Goal: Contribute content: Contribute content

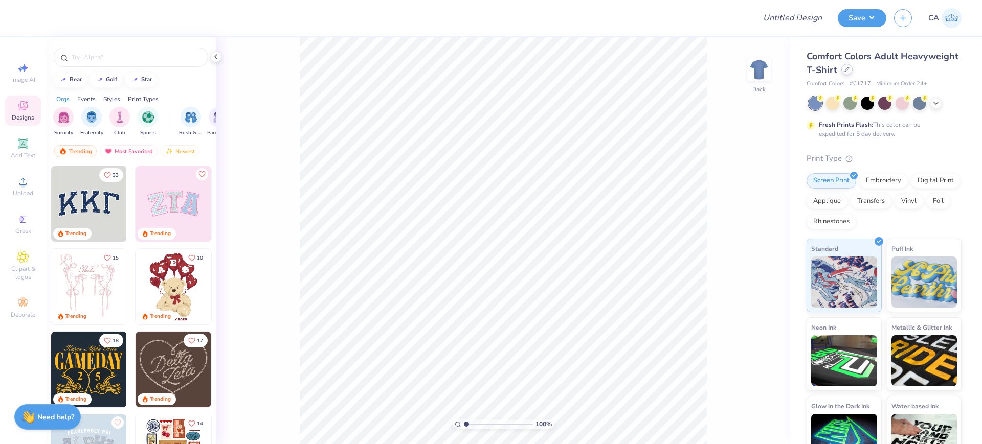
click at [850, 70] on icon at bounding box center [846, 69] width 5 height 5
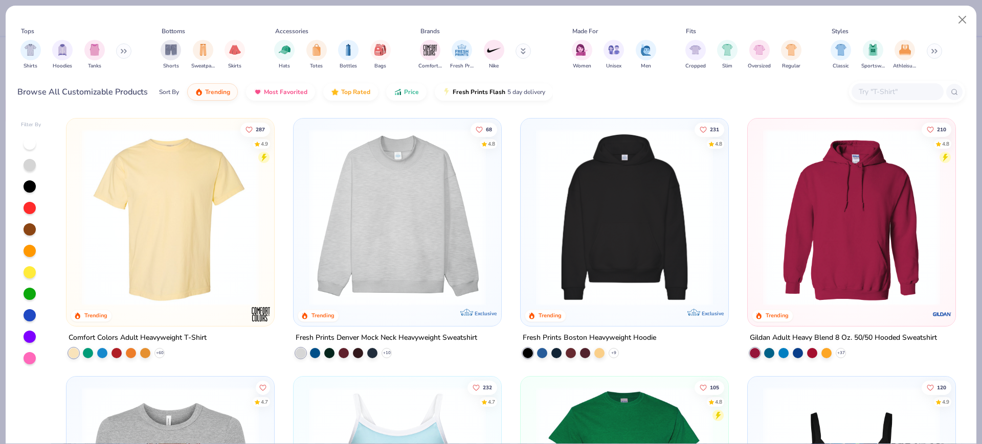
scroll to position [128, 0]
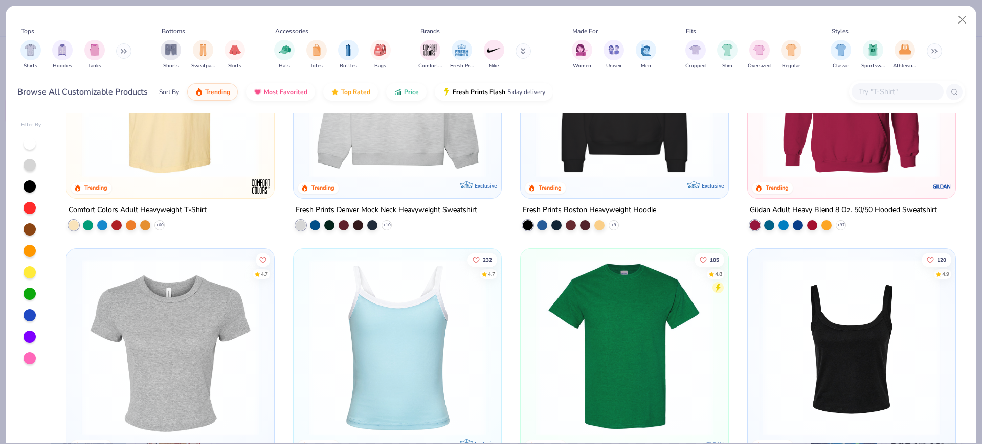
click at [391, 345] on img at bounding box center [397, 347] width 187 height 177
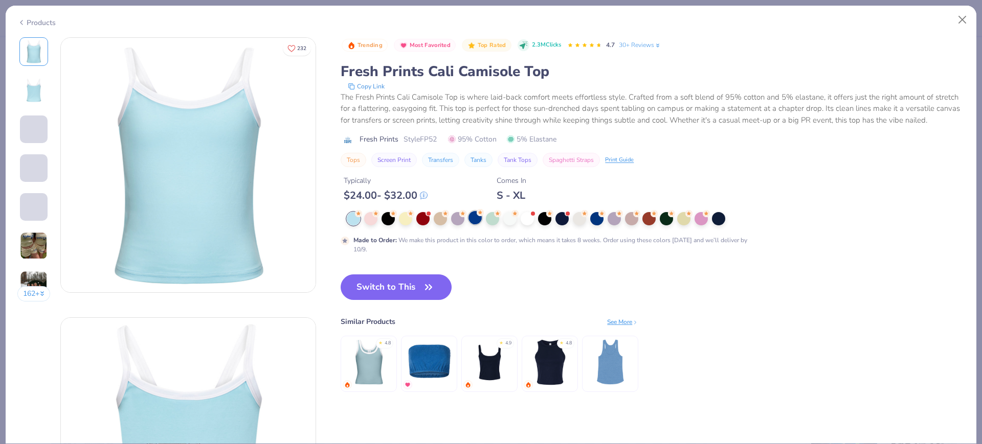
click at [475, 225] on div at bounding box center [474, 217] width 13 height 13
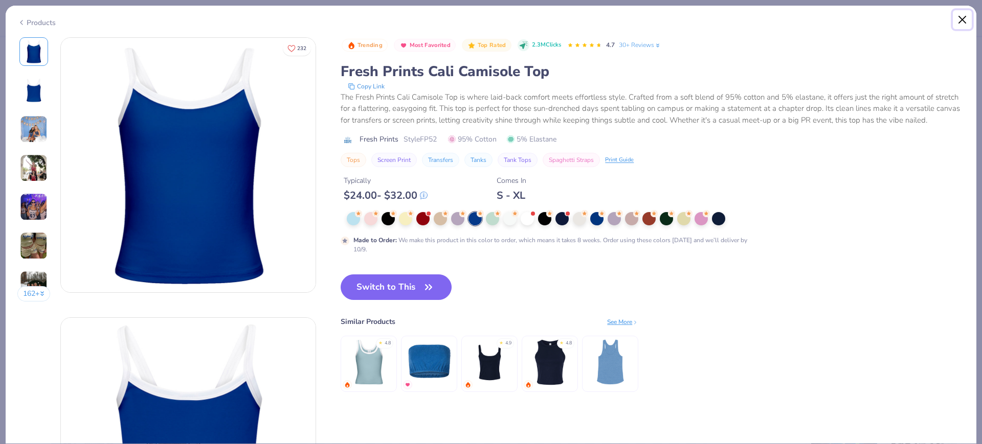
click at [962, 18] on button "Close" at bounding box center [962, 19] width 19 height 19
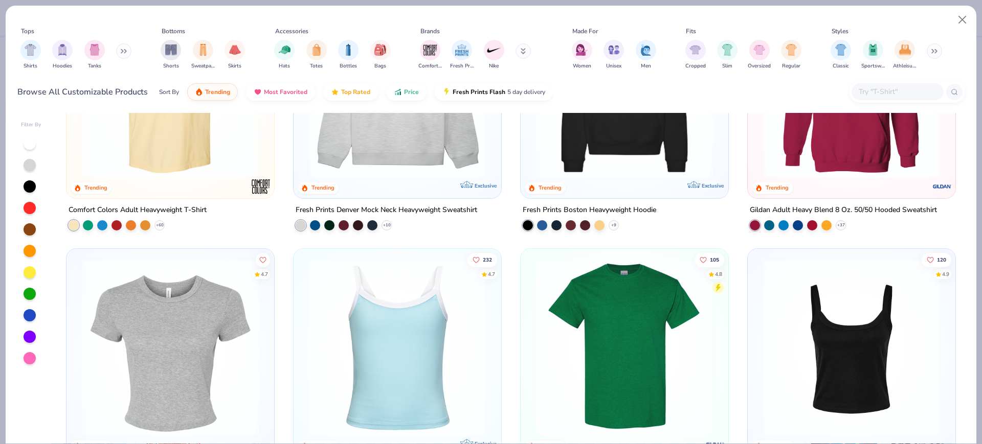
click at [465, 349] on img at bounding box center [397, 347] width 187 height 177
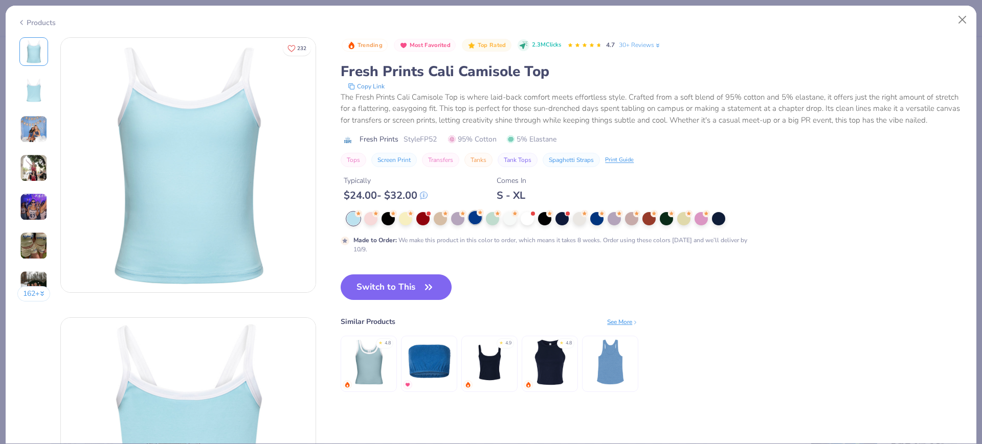
click at [477, 225] on div at bounding box center [474, 217] width 13 height 13
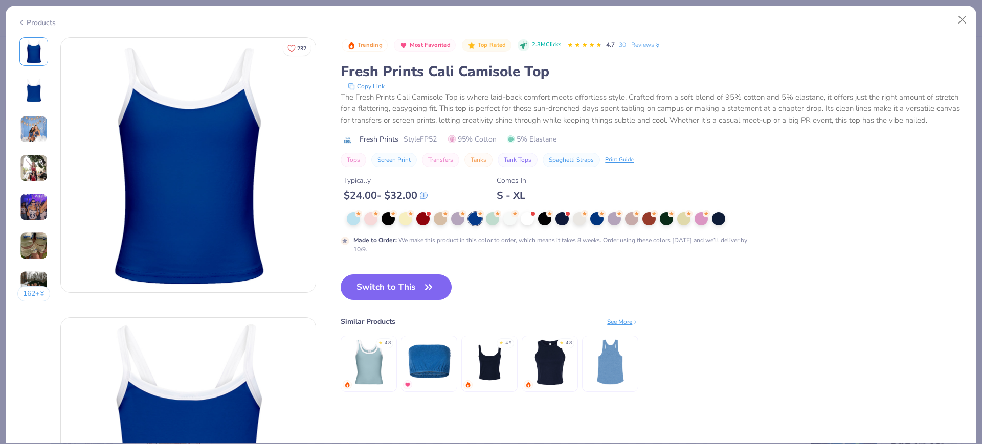
click at [427, 145] on span "Style FP52" at bounding box center [420, 139] width 33 height 11
copy span "FP52"
click at [416, 293] on button "Switch to This" at bounding box center [396, 288] width 111 height 26
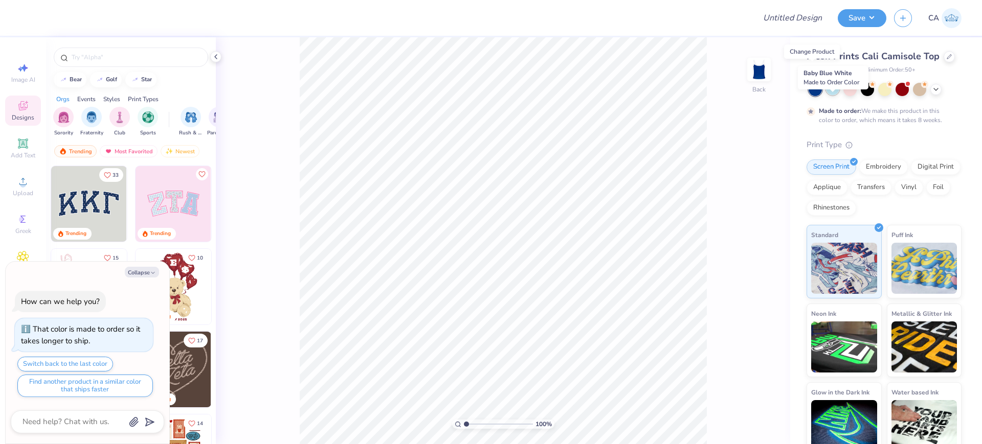
click at [833, 95] on div at bounding box center [832, 88] width 13 height 13
click at [944, 61] on div at bounding box center [949, 55] width 11 height 11
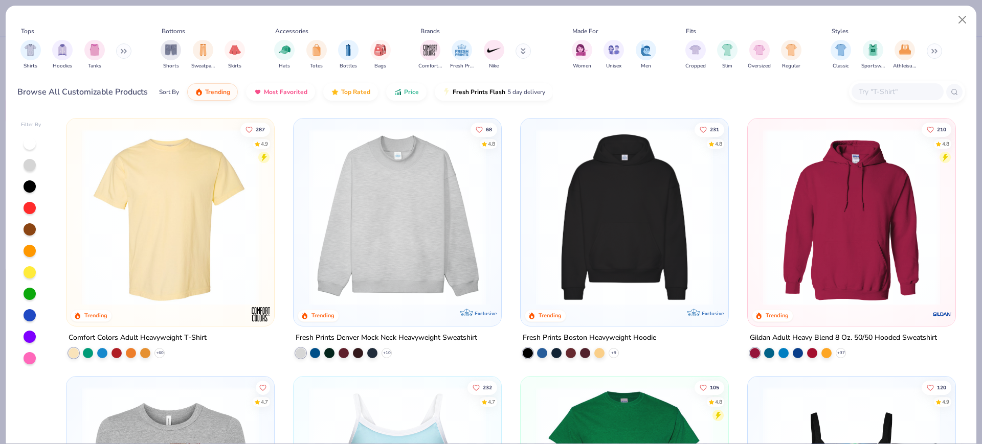
scroll to position [256, 0]
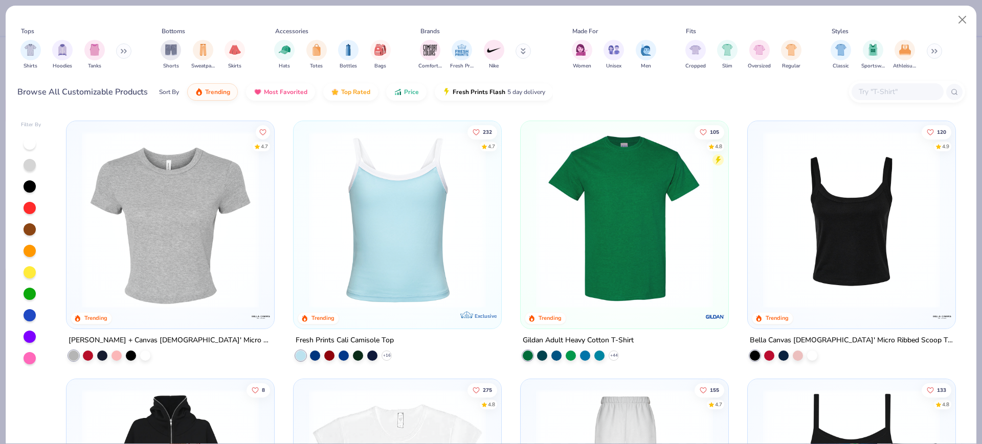
click at [422, 237] on img at bounding box center [397, 219] width 187 height 177
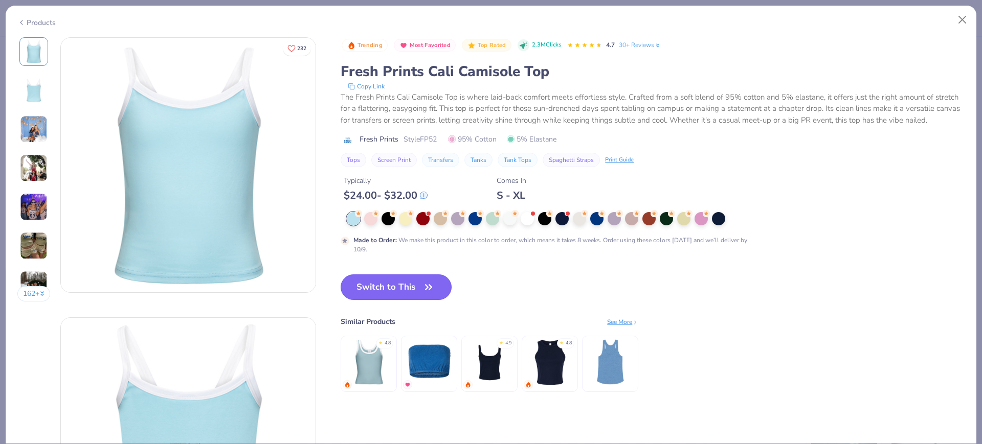
click at [415, 299] on button "Switch to This" at bounding box center [396, 288] width 111 height 26
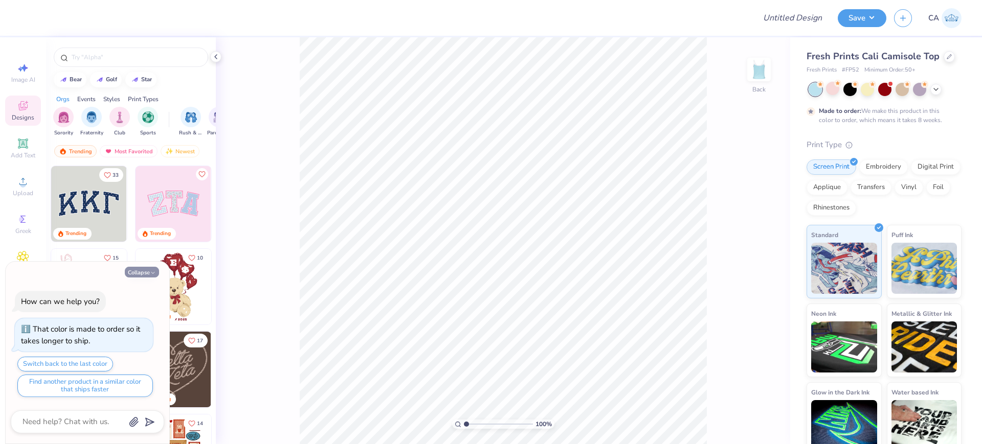
click at [151, 275] on icon "button" at bounding box center [153, 273] width 6 height 6
type textarea "x"
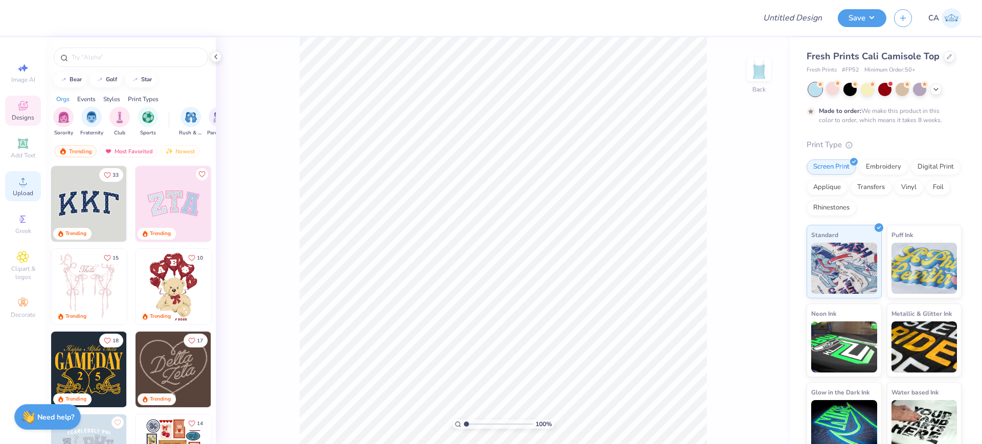
click at [30, 189] on span "Upload" at bounding box center [23, 193] width 20 height 8
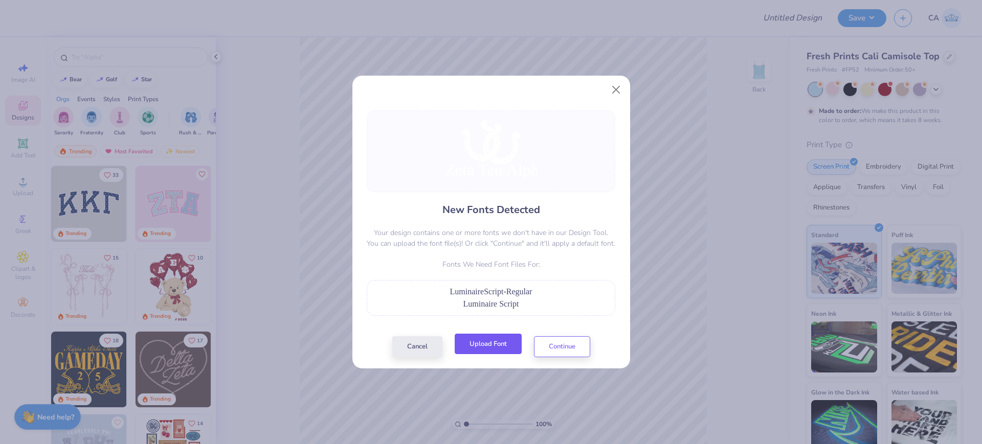
click at [487, 341] on button "Upload Font" at bounding box center [488, 344] width 67 height 21
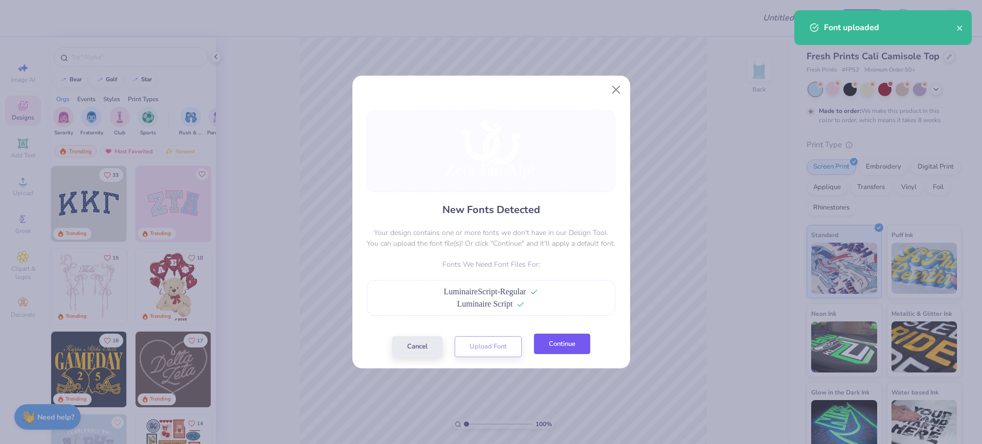
click at [548, 343] on button "Continue" at bounding box center [562, 344] width 56 height 21
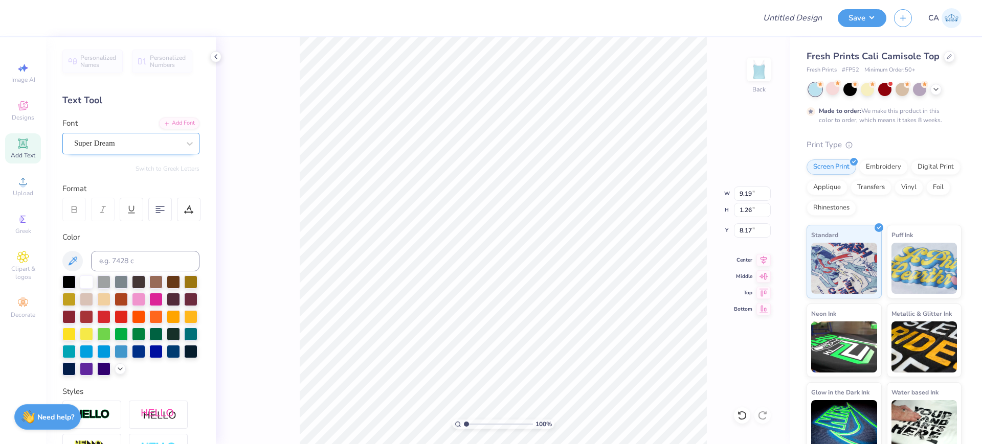
click at [132, 150] on div "Super Dream" at bounding box center [126, 144] width 107 height 16
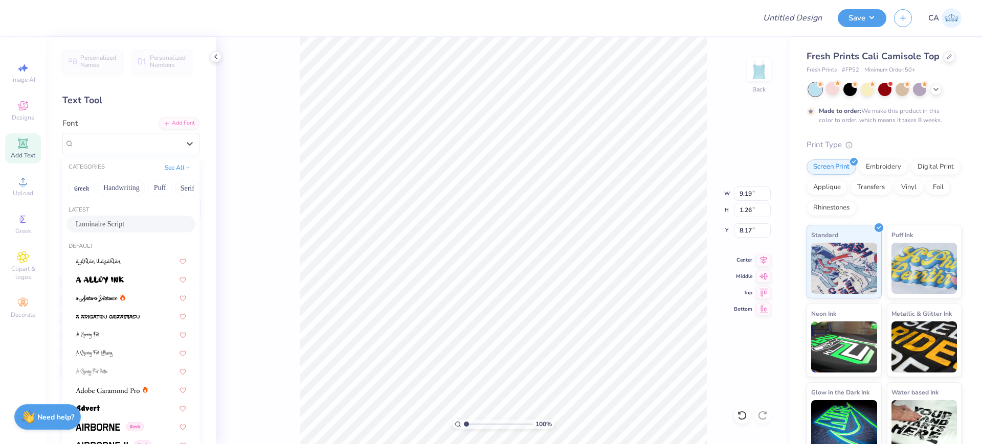
click at [115, 225] on span "Luminaire Script" at bounding box center [100, 224] width 49 height 11
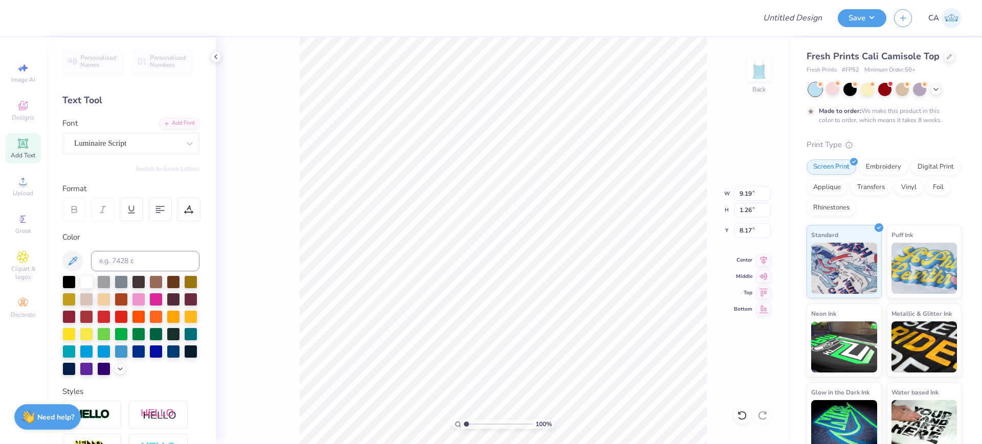
type input "7.62"
type input "1.48"
type input "8.01"
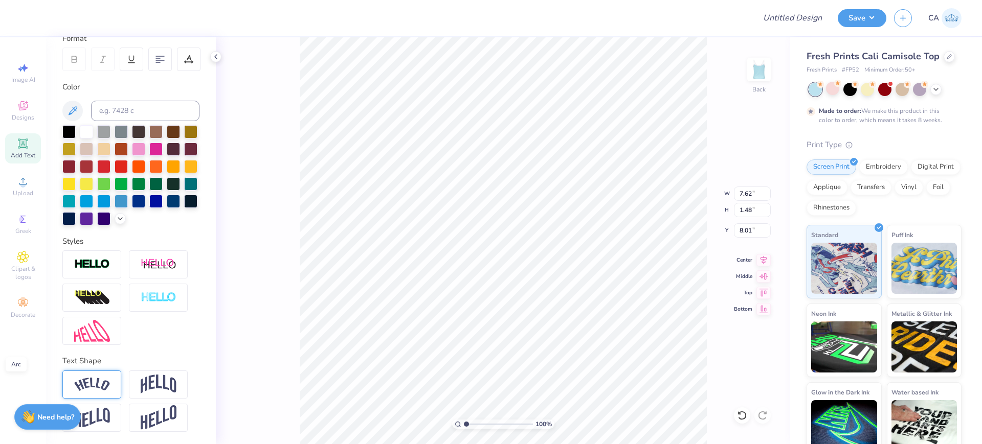
click at [88, 384] on img at bounding box center [92, 385] width 36 height 14
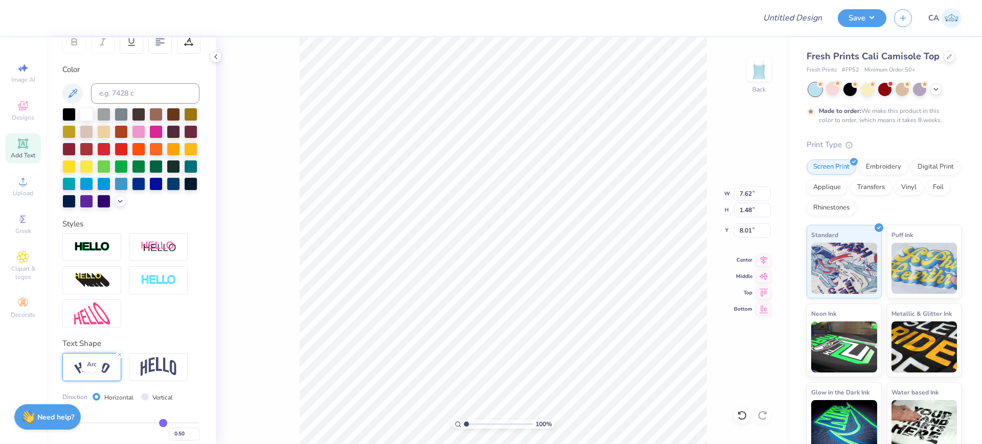
type input "8.48"
type input "2.31"
type input "7.59"
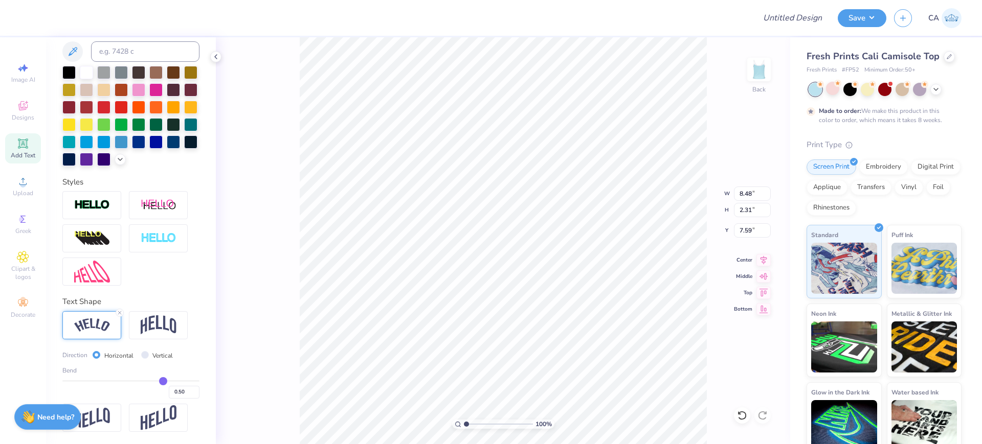
scroll to position [227, 0]
click at [169, 392] on input "0.50" at bounding box center [184, 392] width 31 height 13
type input "-0.50"
type input "-0.5"
type input "9.09"
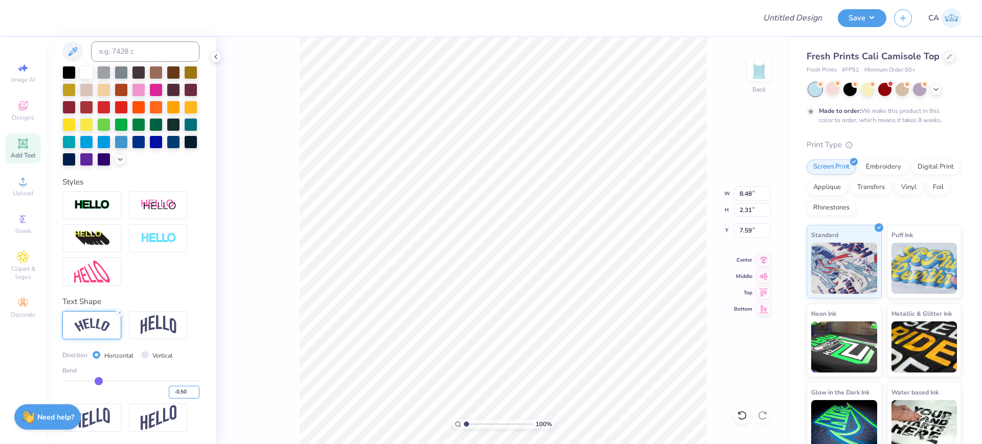
type input "1.94"
type input "7.78"
drag, startPoint x: 174, startPoint y: 395, endPoint x: 181, endPoint y: 398, distance: 7.8
click at [181, 398] on input "-0.50" at bounding box center [184, 392] width 31 height 13
type input "-0.30"
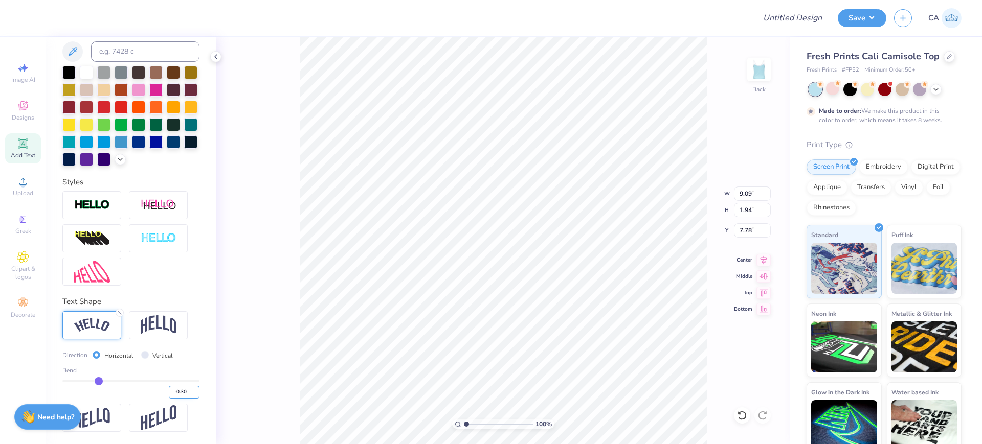
type input "-0.3"
type input "8.56"
type input "1.62"
type input "7.94"
type input "4.49"
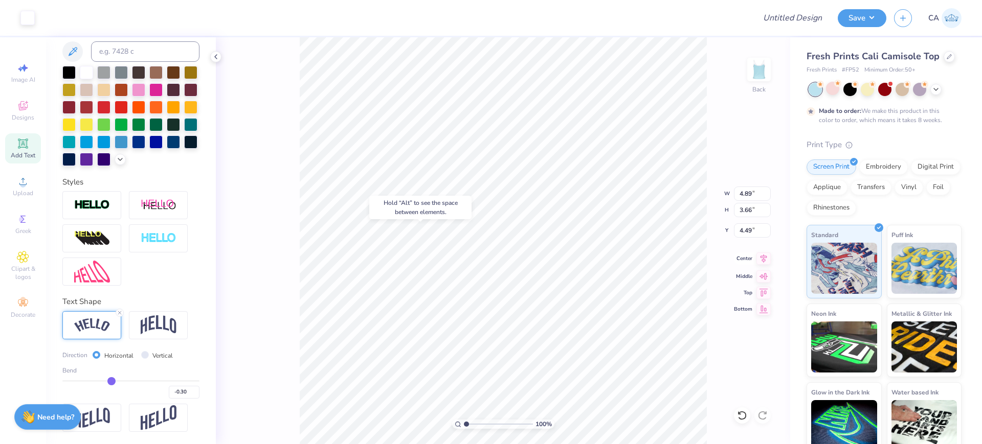
click at [762, 258] on icon at bounding box center [763, 259] width 14 height 12
type input "4.70"
click at [745, 199] on input "9.09" at bounding box center [752, 194] width 37 height 14
type input "5.00"
type input "2.76"
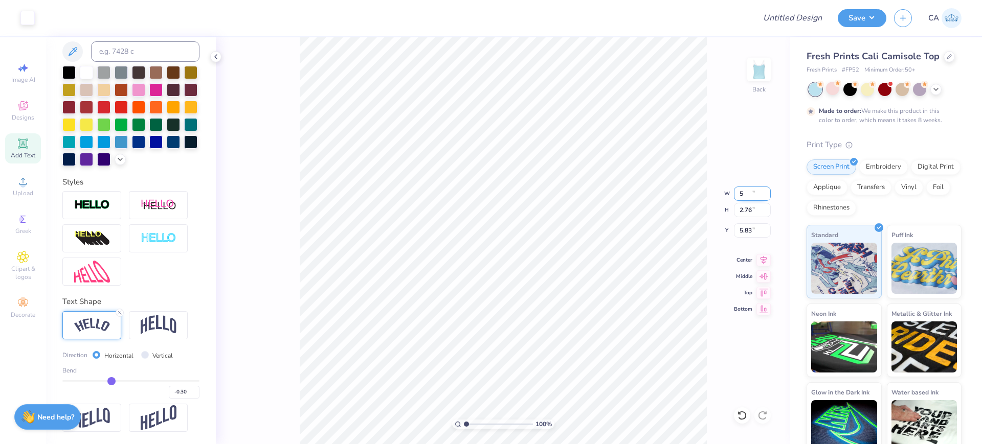
type input "5.83"
click at [746, 237] on div "100 % Back W 5.00 5.00 " H 2.76 2.76 " Y 5.83 5.83 " Center Middle Top Bottom" at bounding box center [503, 240] width 574 height 407
click at [748, 233] on div "100 % Back W 5.00 H 2.76 Y 5.83 Center Middle Top Bottom" at bounding box center [503, 240] width 574 height 407
click at [747, 230] on input "5.83" at bounding box center [752, 231] width 37 height 14
type input "2.00"
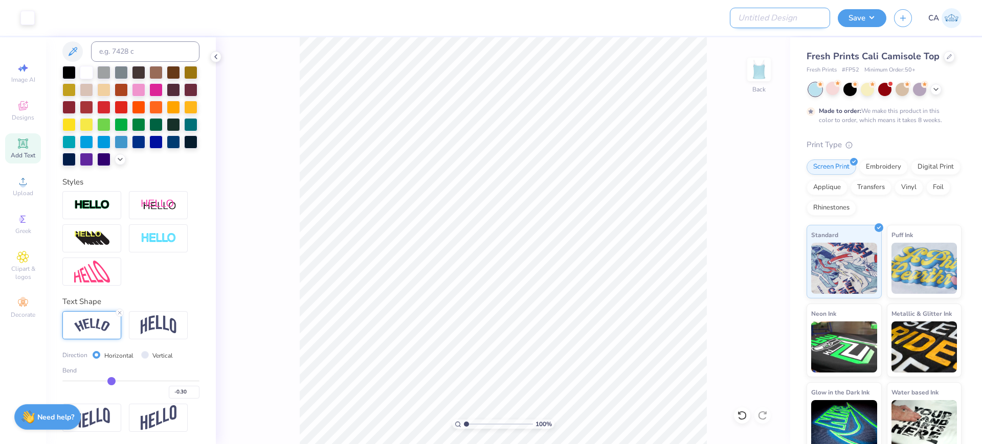
click at [768, 17] on input "Design Title" at bounding box center [780, 18] width 100 height 20
paste input "FPS239566"
type input "FPS239566"
click at [839, 17] on button "Save" at bounding box center [862, 17] width 49 height 18
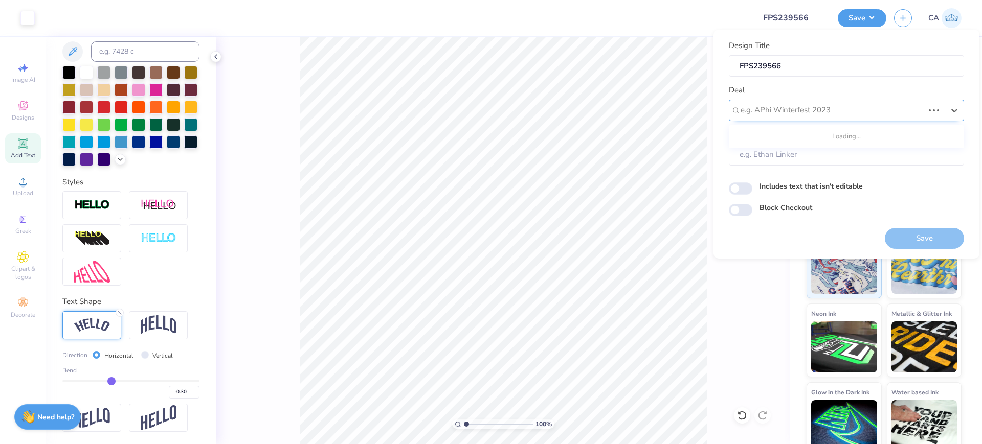
click at [813, 105] on div at bounding box center [832, 110] width 183 height 14
click at [798, 144] on div "Design Tool Gallery" at bounding box center [846, 137] width 227 height 17
type input "design tool gall"
type input "Design Tool Gallery User"
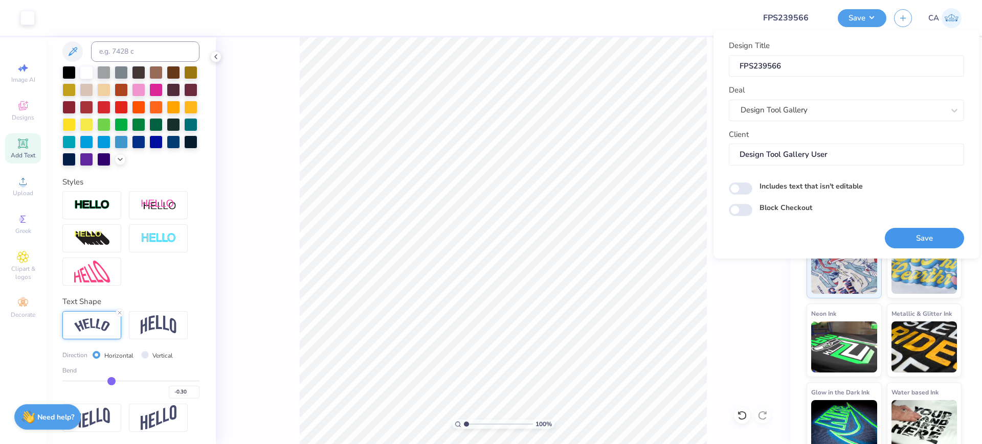
click at [919, 233] on button "Save" at bounding box center [924, 238] width 79 height 21
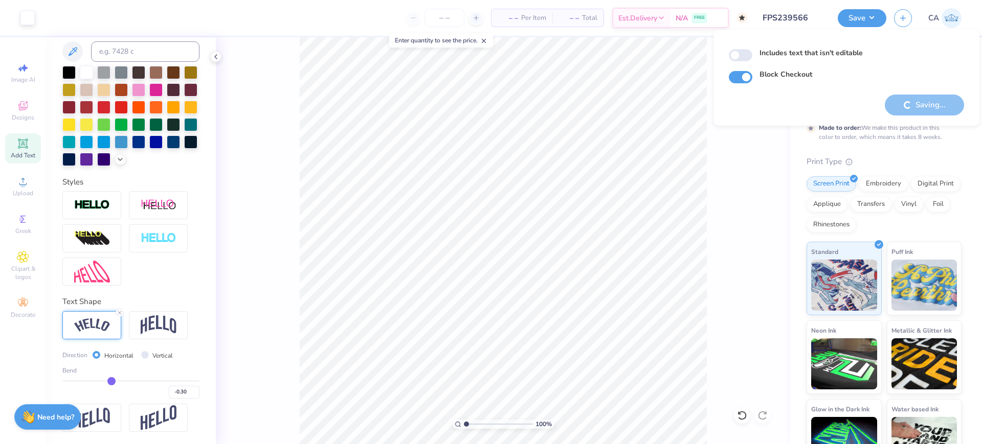
checkbox input "true"
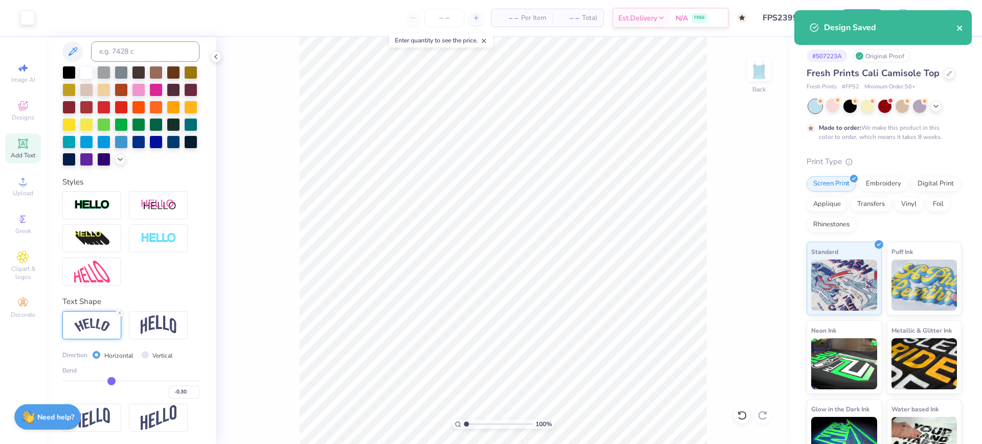
click at [963, 28] on icon "close" at bounding box center [959, 28] width 7 height 8
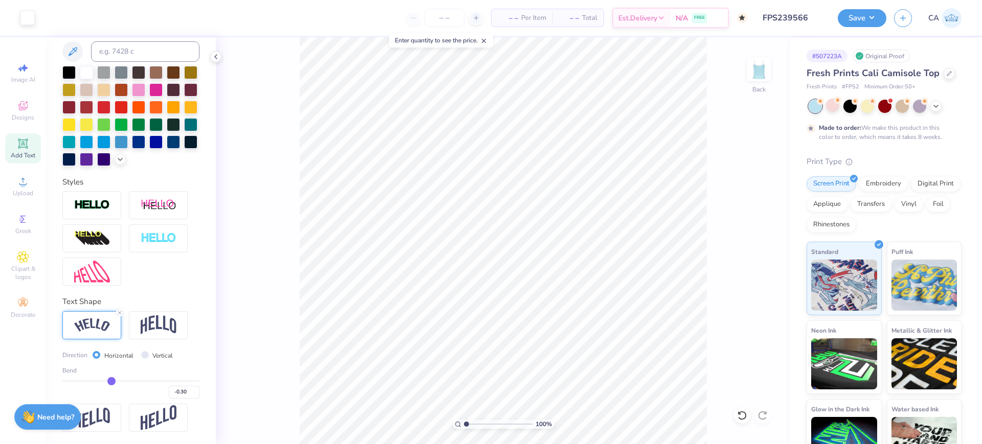
click at [880, 13] on div "Design Saved" at bounding box center [883, 31] width 182 height 47
click at [875, 17] on button "Save" at bounding box center [862, 17] width 49 height 18
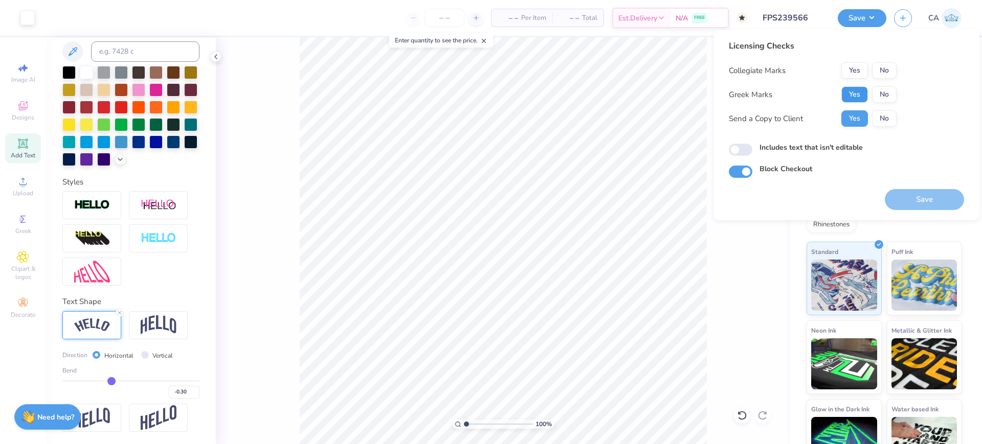
click at [860, 89] on button "Yes" at bounding box center [854, 94] width 27 height 16
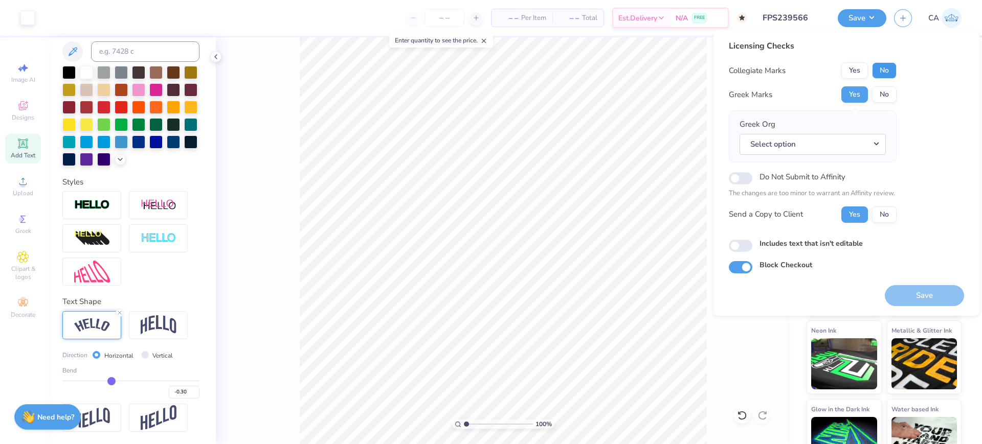
click at [893, 73] on button "No" at bounding box center [884, 70] width 25 height 16
click at [855, 142] on button "Select option" at bounding box center [813, 144] width 146 height 21
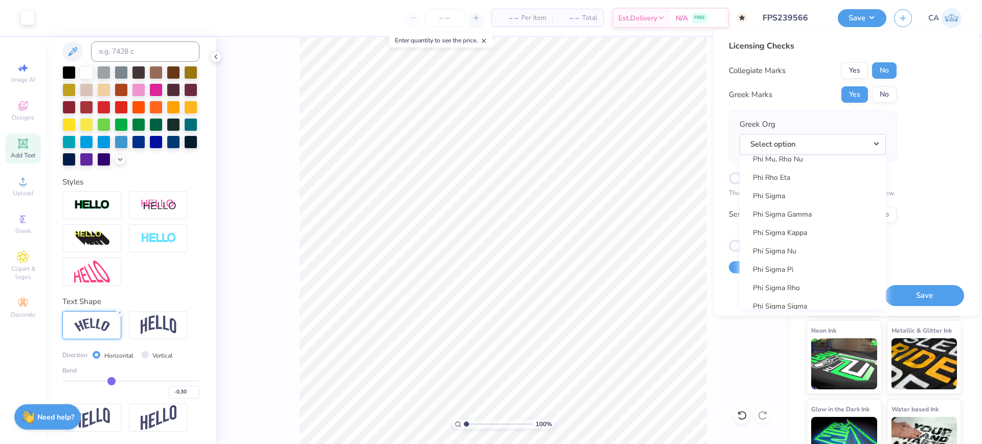
scroll to position [8028, 0]
click at [798, 224] on link "Zeta Tau Alpha" at bounding box center [813, 223] width 138 height 17
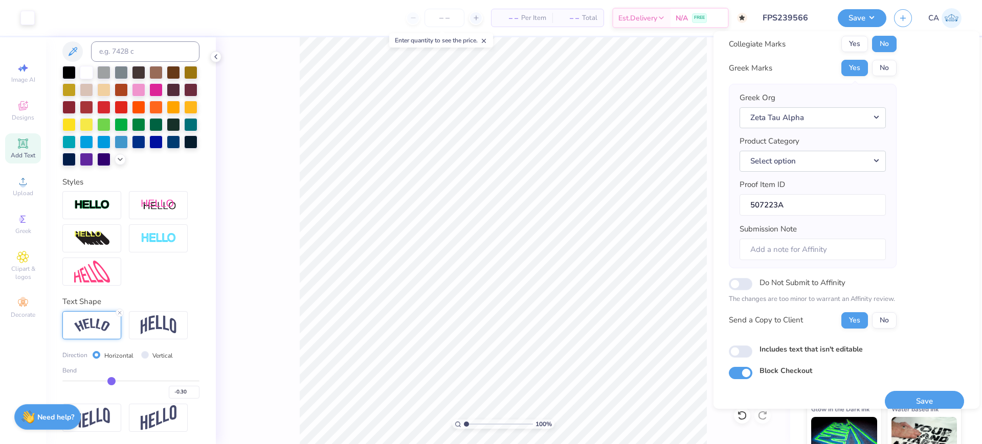
scroll to position [41, 0]
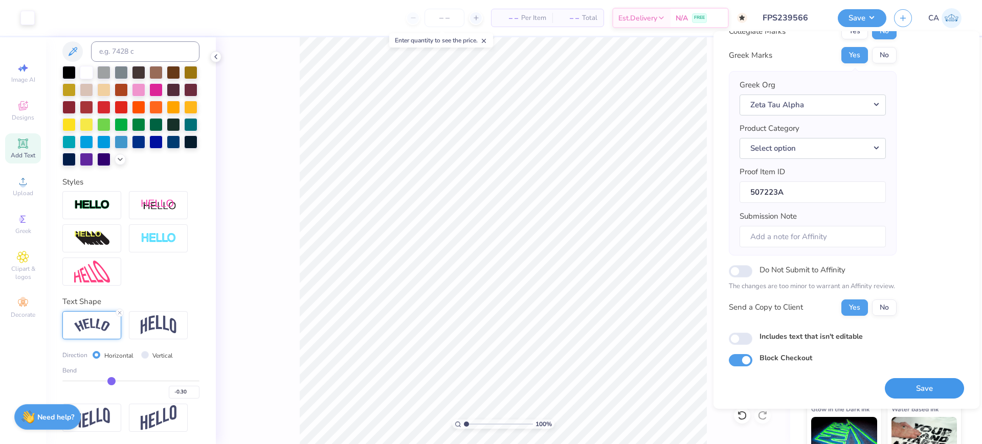
click at [917, 384] on button "Save" at bounding box center [924, 388] width 79 height 21
